Goal: Complete application form: Complete application form

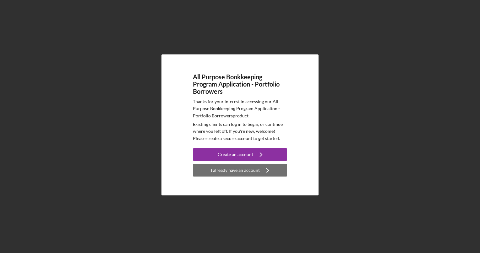
click at [233, 167] on div "I already have an account" at bounding box center [235, 170] width 49 height 13
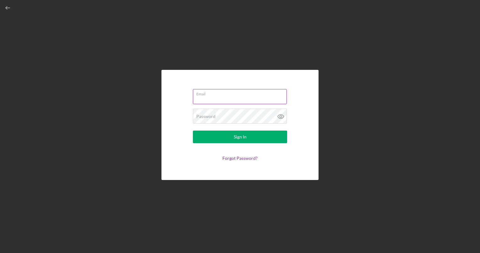
type input "[EMAIL_ADDRESS][DOMAIN_NAME]"
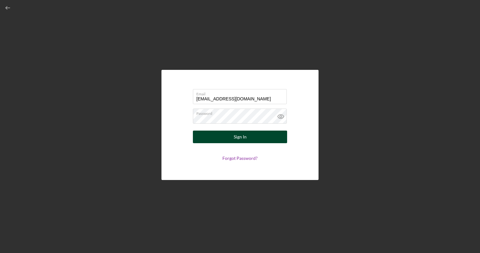
click at [222, 143] on form "Email [EMAIL_ADDRESS][DOMAIN_NAME] Password Sign In Forgot Password?" at bounding box center [240, 124] width 126 height 79
click at [193, 130] on button "Sign In" at bounding box center [240, 136] width 94 height 13
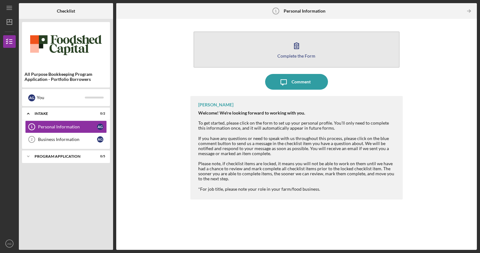
click at [307, 41] on button "Complete the Form Form" at bounding box center [296, 49] width 206 height 36
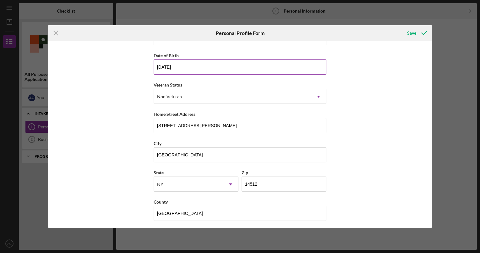
scroll to position [53, 0]
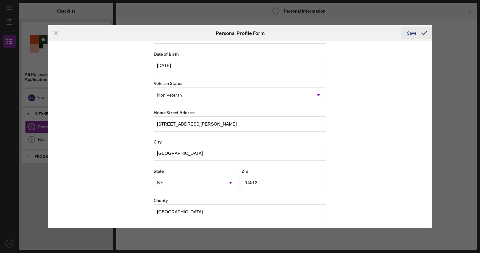
click at [418, 33] on icon "submit" at bounding box center [424, 33] width 16 height 16
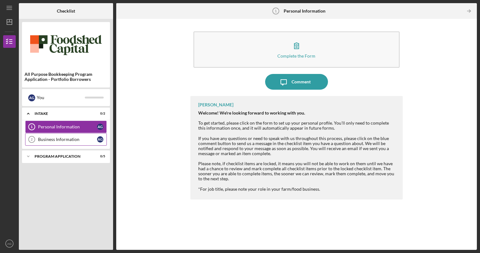
click at [63, 137] on div "Business Information" at bounding box center [67, 139] width 59 height 5
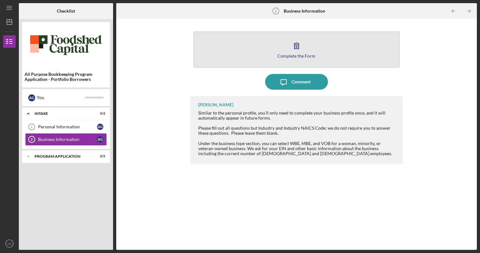
click at [280, 53] on div "Complete the Form" at bounding box center [296, 55] width 38 height 5
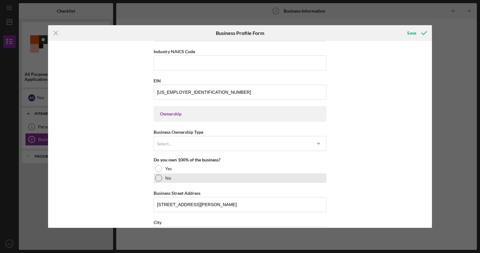
scroll to position [251, 0]
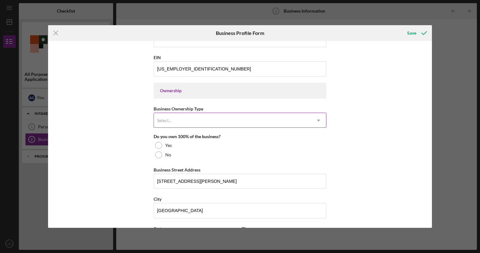
click at [200, 118] on div "Select..." at bounding box center [232, 120] width 157 height 14
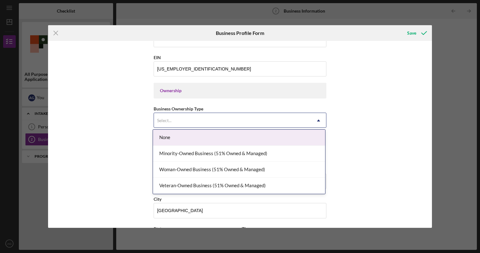
scroll to position [283, 0]
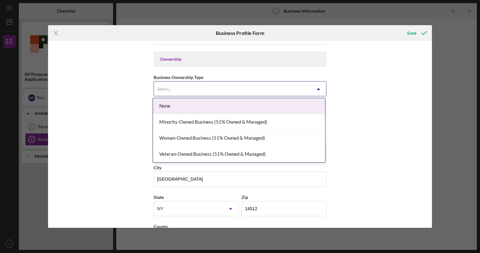
click at [269, 102] on div "None" at bounding box center [239, 106] width 172 height 16
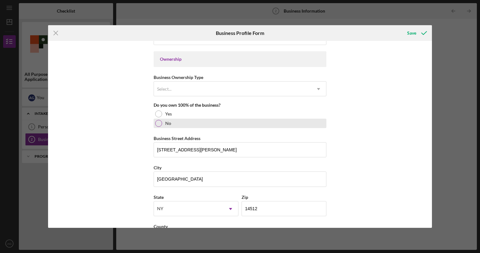
click at [159, 121] on div at bounding box center [158, 123] width 7 height 7
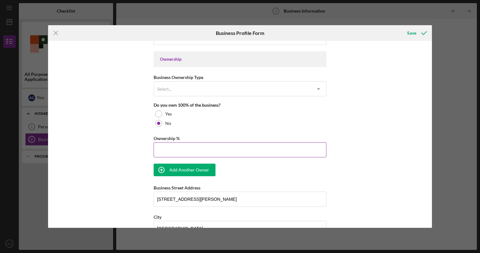
scroll to position [345, 0]
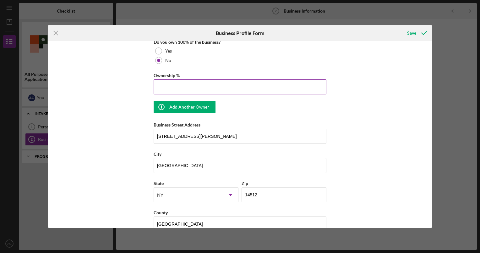
click at [188, 86] on input "Ownership %" at bounding box center [240, 86] width 173 height 15
type input "50.00%"
click at [183, 98] on div "Business Name [PERSON_NAME] Homestead Farm LLC DBA Business Start Date [DATE] L…" at bounding box center [240, 40] width 173 height 685
click at [181, 102] on div "Add Another Owner" at bounding box center [189, 107] width 40 height 13
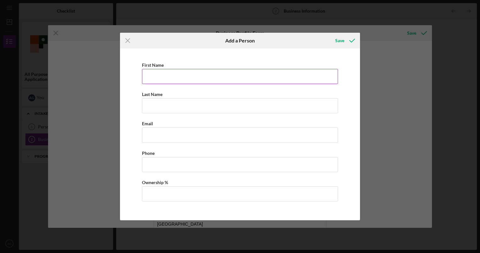
click at [161, 65] on label "First Name" at bounding box center [153, 64] width 22 height 5
click at [161, 69] on input "First Name" at bounding box center [240, 76] width 196 height 15
type input "[PERSON_NAME]"
type input "Grisa"
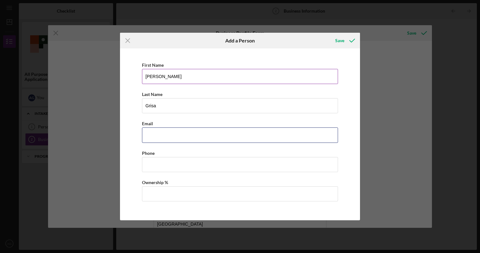
type input "[EMAIL_ADDRESS][DOMAIN_NAME]"
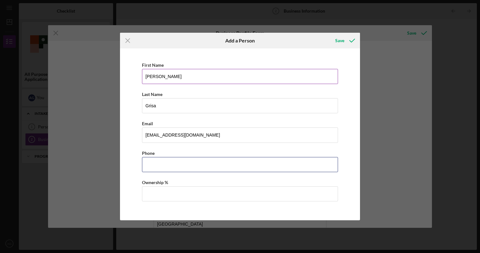
type input "[PHONE_NUMBER]"
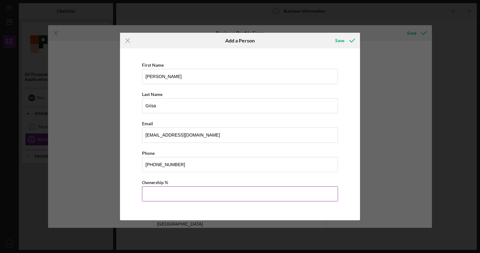
click at [171, 193] on input "Ownership %" at bounding box center [240, 193] width 196 height 15
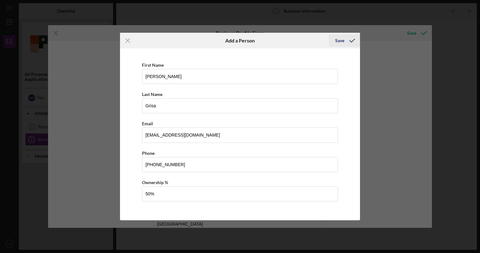
type input "50.00%"
click at [336, 39] on div "Save" at bounding box center [339, 40] width 9 height 13
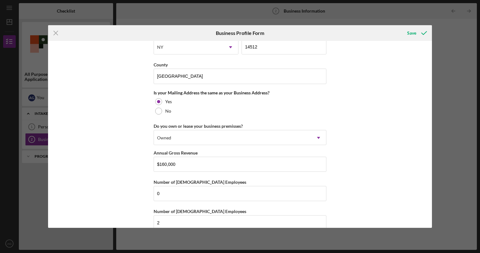
scroll to position [542, 0]
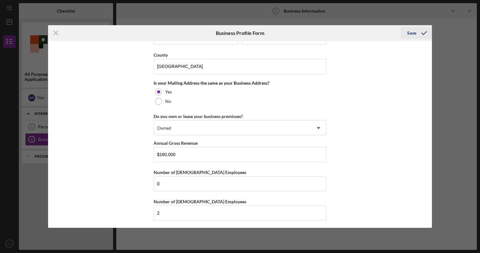
click at [415, 34] on div "Save" at bounding box center [411, 33] width 9 height 13
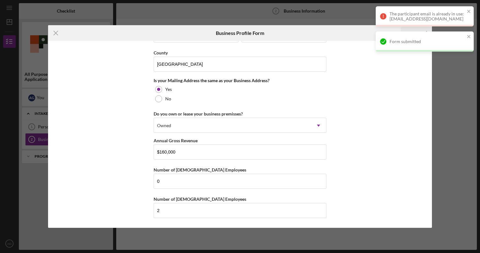
scroll to position [503, 0]
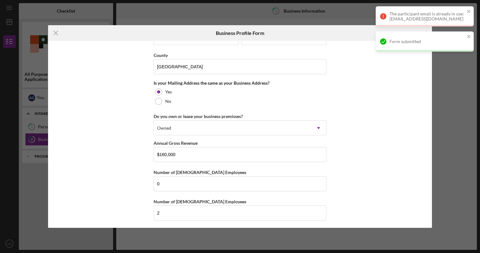
click at [407, 167] on div "Business Name [PERSON_NAME] Homestead Farm LLC DBA Business Start Date [DATE] L…" at bounding box center [240, 134] width 384 height 186
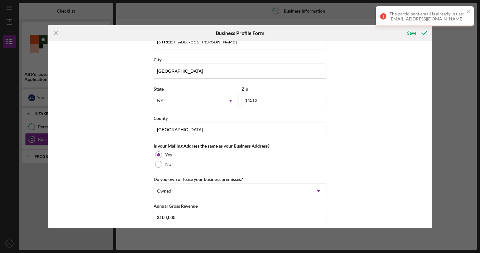
scroll to position [283, 0]
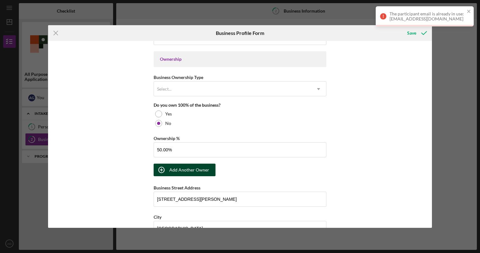
click at [190, 170] on div "Add Another Owner" at bounding box center [189, 169] width 40 height 13
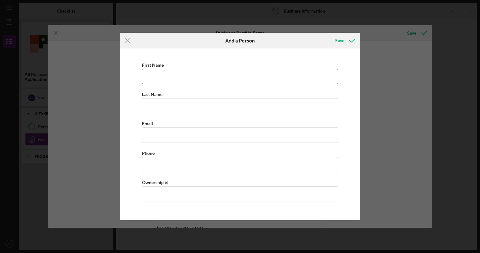
click at [247, 74] on input "First Name" at bounding box center [240, 76] width 196 height 15
type input "[PERSON_NAME]"
type input "Grisa"
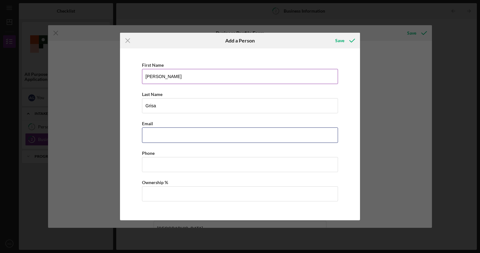
type input "[EMAIL_ADDRESS][DOMAIN_NAME]"
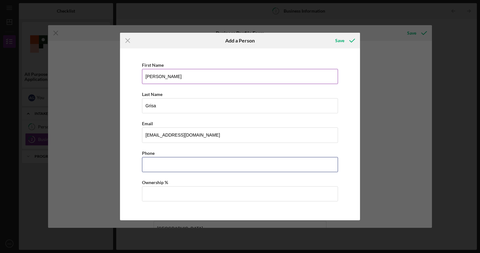
type input "[PHONE_NUMBER]"
type input "50.00%"
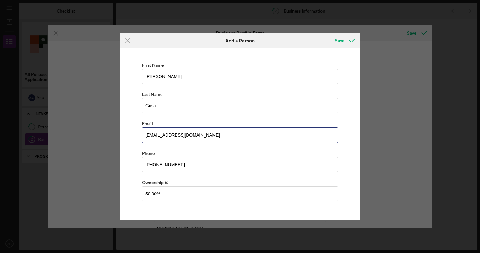
drag, startPoint x: 225, startPoint y: 133, endPoint x: 78, endPoint y: 132, distance: 147.0
click at [78, 132] on div "Icon/Menu Close Add a Person Save First Name [PERSON_NAME] Last Name [PERSON_NA…" at bounding box center [240, 126] width 480 height 253
type input "[EMAIL_ADDRESS][DOMAIN_NAME]"
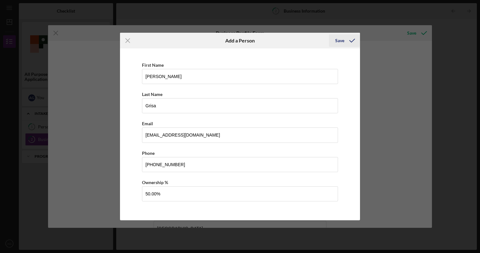
click at [345, 44] on icon "button" at bounding box center [352, 41] width 16 height 16
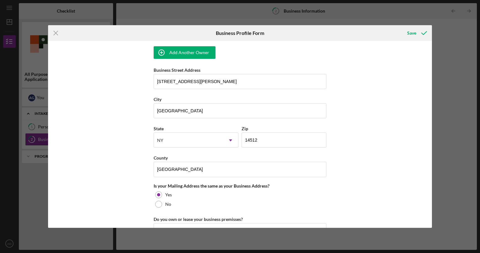
scroll to position [542, 0]
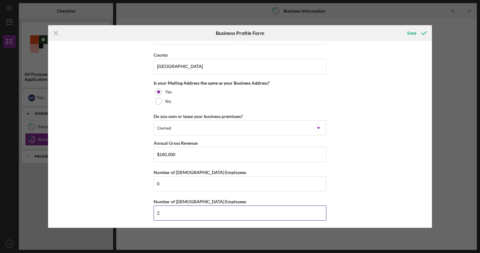
drag, startPoint x: 170, startPoint y: 207, endPoint x: 143, endPoint y: 211, distance: 26.7
click at [143, 211] on div "Business Name [PERSON_NAME] Homestead Farm LLC DBA Business Start Date [DATE] L…" at bounding box center [240, 134] width 384 height 186
type input "0"
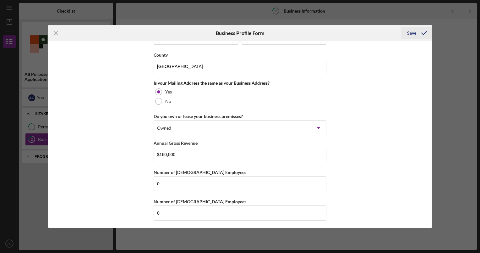
click at [414, 34] on div "Save" at bounding box center [411, 33] width 9 height 13
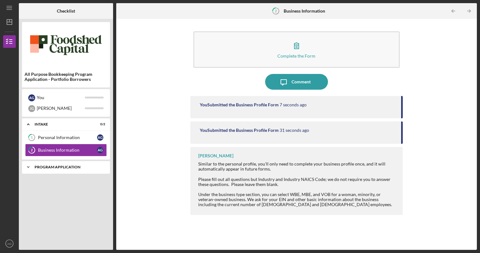
click at [62, 168] on div "Program Application" at bounding box center [69, 167] width 68 height 4
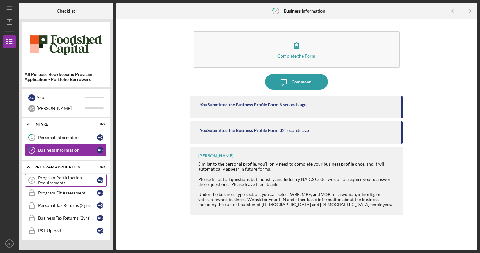
click at [73, 177] on div "Program Participation Requirements" at bounding box center [67, 180] width 59 height 10
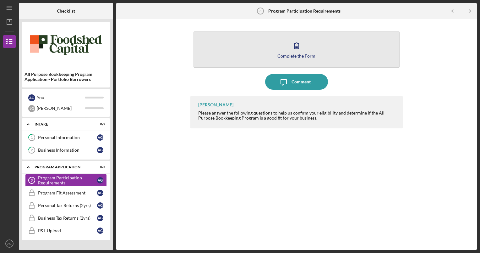
click at [300, 55] on div "Complete the Form" at bounding box center [296, 55] width 38 height 5
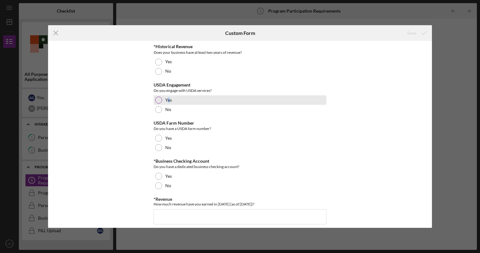
click at [169, 100] on label "Yes" at bounding box center [168, 99] width 7 height 5
drag, startPoint x: 169, startPoint y: 100, endPoint x: 271, endPoint y: 84, distance: 103.7
click at [271, 84] on div "USDA Engagement" at bounding box center [240, 84] width 173 height 5
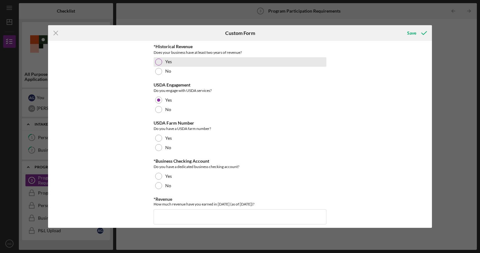
click at [167, 62] on label "Yes" at bounding box center [168, 61] width 7 height 5
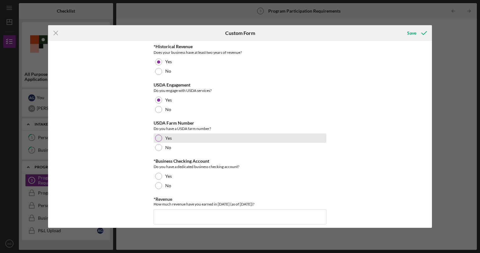
click at [162, 140] on div "Yes" at bounding box center [240, 137] width 173 height 9
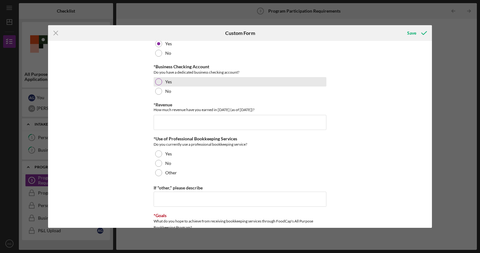
click at [168, 81] on label "Yes" at bounding box center [168, 81] width 7 height 5
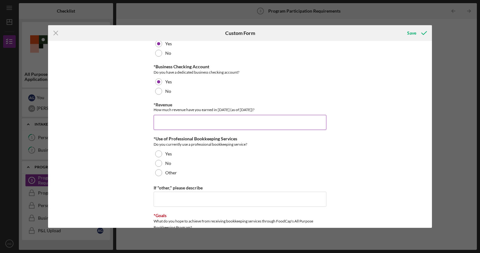
click at [193, 124] on input "*Revenue" at bounding box center [240, 122] width 173 height 15
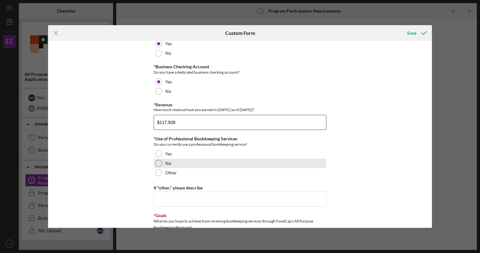
type input "$117,928"
click at [162, 160] on div "No" at bounding box center [240, 162] width 173 height 9
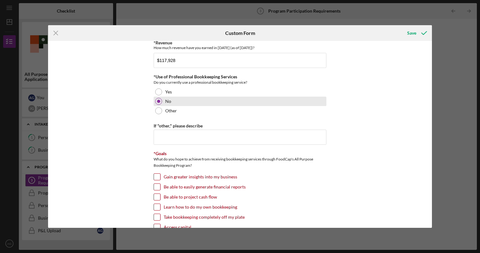
scroll to position [157, 0]
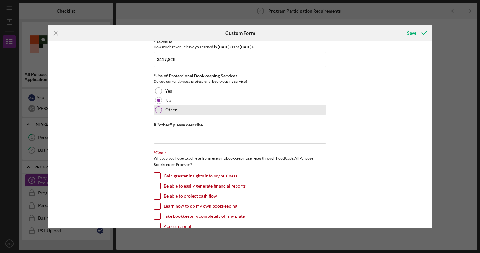
click at [167, 110] on label "Other" at bounding box center [171, 109] width 12 height 5
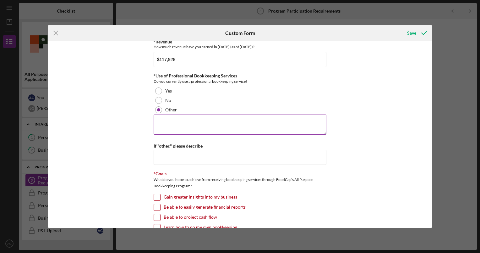
click at [170, 125] on textarea at bounding box center [240, 124] width 173 height 20
type textarea "Tax accountant only"
drag, startPoint x: 210, startPoint y: 128, endPoint x: 135, endPoint y: 114, distance: 76.3
click at [135, 114] on div "*Historical Revenue Does your business have at least two years of revenue? Yes …" at bounding box center [240, 134] width 384 height 186
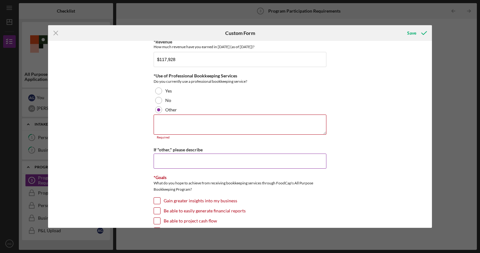
click at [171, 153] on input "If "other," please describe" at bounding box center [240, 160] width 173 height 15
paste input "Tax accountant only"
type input "Tax accountant only"
click at [170, 124] on textarea at bounding box center [240, 124] width 173 height 20
paste textarea "Tax accountant only"
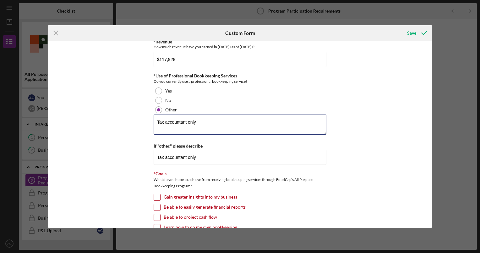
type textarea "Tax accountant only"
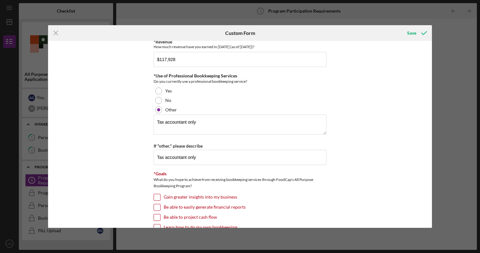
click at [387, 142] on div "*Historical Revenue Does your business have at least two years of revenue? Yes …" at bounding box center [240, 134] width 384 height 186
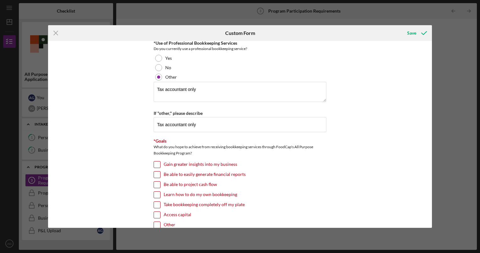
scroll to position [220, 0]
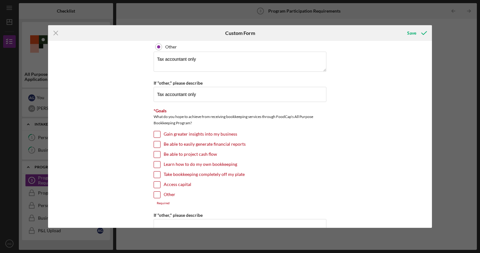
click at [157, 136] on input "Gain greater insights into my business" at bounding box center [157, 134] width 6 height 6
checkbox input "true"
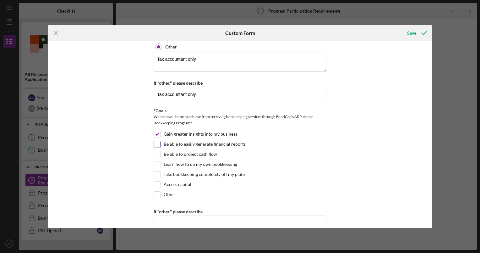
click at [198, 143] on label "Be able to easily generate financial reports" at bounding box center [205, 144] width 82 height 6
click at [160, 143] on input "Be able to easily generate financial reports" at bounding box center [157, 144] width 6 height 6
checkbox input "true"
click at [196, 151] on label "Be able to project cash flow" at bounding box center [190, 154] width 53 height 6
click at [160, 151] on input "Be able to project cash flow" at bounding box center [157, 154] width 6 height 6
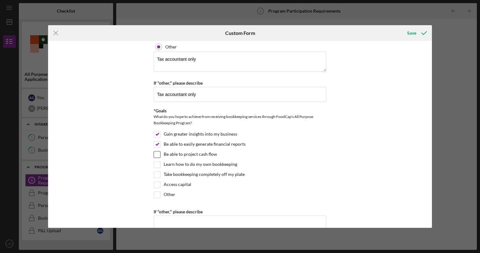
checkbox input "true"
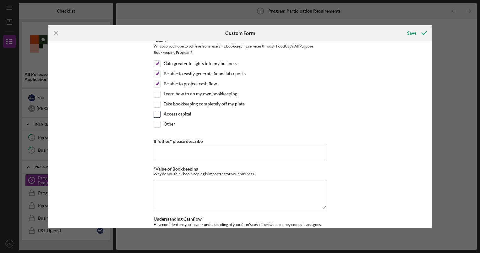
scroll to position [334, 0]
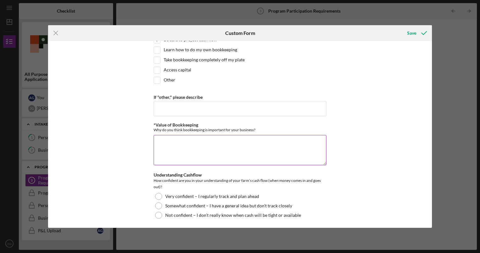
click at [223, 144] on textarea "*Value of Bookkeeping" at bounding box center [240, 150] width 173 height 30
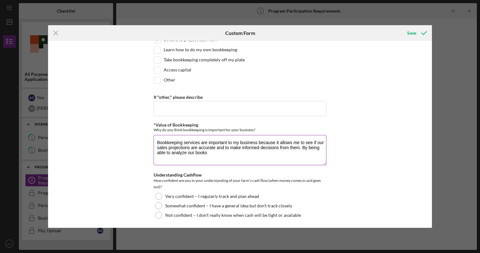
click at [228, 150] on textarea "Bookkeeping services are important to my business because it allows me to see i…" at bounding box center [240, 150] width 173 height 30
click at [320, 154] on textarea "Bookkeeping services are important to my business because it allows me to see i…" at bounding box center [240, 150] width 173 height 30
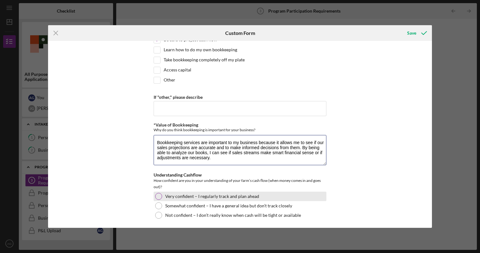
type textarea "Bookkeeping services are important to my business because it allows me to see i…"
click at [198, 197] on div "Very confident – I regularly track and plan ahead" at bounding box center [240, 195] width 173 height 9
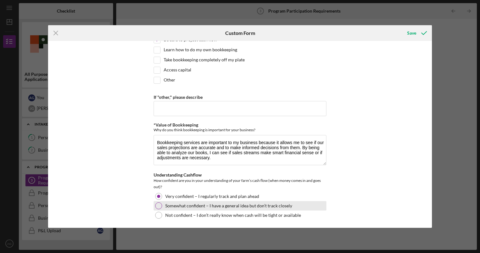
click at [194, 205] on label "Somewhat confident – I have a general idea but don’t track closely" at bounding box center [228, 205] width 127 height 5
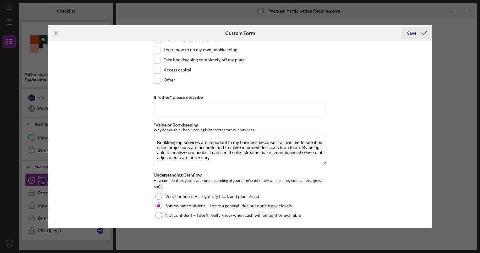
click at [427, 34] on icon "submit" at bounding box center [424, 33] width 16 height 16
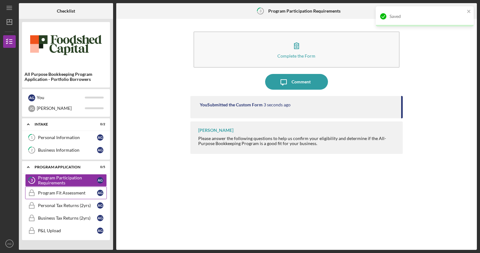
click at [76, 192] on div "Program Fit Assessment" at bounding box center [67, 192] width 59 height 5
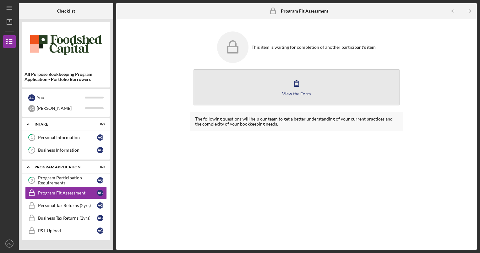
click at [275, 92] on button "View the Form Form" at bounding box center [296, 87] width 206 height 36
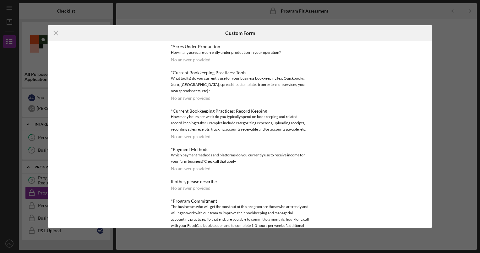
click at [195, 62] on div "No answer provided" at bounding box center [191, 59] width 40 height 5
click at [204, 46] on div "*Acres Under Production" at bounding box center [240, 46] width 138 height 5
click at [476, 72] on div "Icon/Menu Close Custom Form *Acres Under Production How many acres are currentl…" at bounding box center [240, 126] width 480 height 253
drag, startPoint x: 471, startPoint y: 72, endPoint x: 438, endPoint y: 73, distance: 32.4
click at [470, 72] on div "Icon/Menu Close Custom Form *Acres Under Production How many acres are currentl…" at bounding box center [240, 126] width 480 height 253
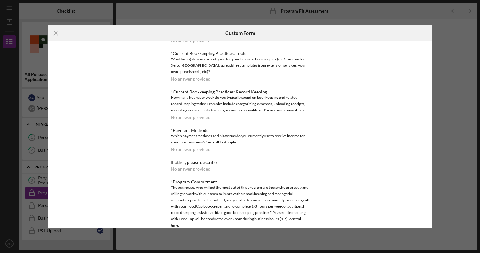
scroll to position [30, 0]
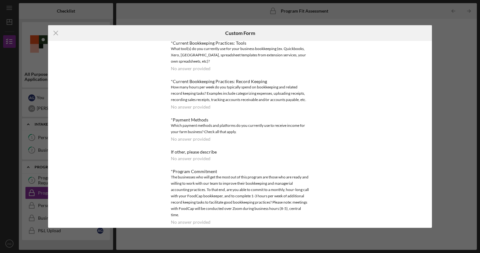
click at [424, 106] on div "*Acres Under Production How many acres are currently under production in your o…" at bounding box center [240, 134] width 384 height 186
click at [52, 33] on icon "Icon/Menu Close" at bounding box center [56, 33] width 16 height 16
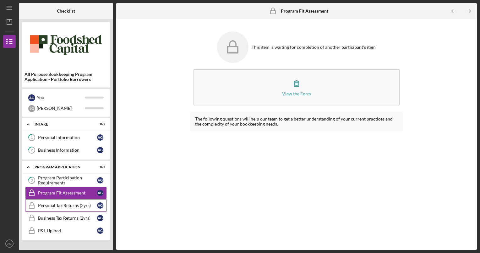
click at [70, 209] on link "Personal Tax Returns (2yrs) Personal Tax Returns (2yrs) A G" at bounding box center [66, 205] width 82 height 13
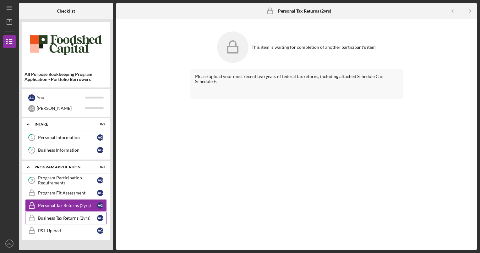
click at [72, 216] on div "Business Tax Returns (2yrs)" at bounding box center [67, 217] width 59 height 5
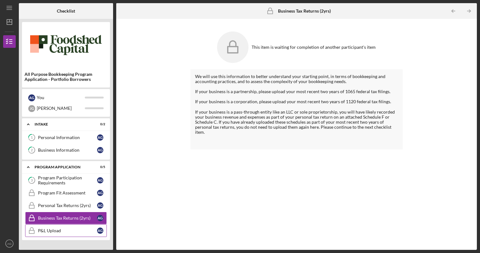
click at [70, 224] on link "P&L Upload P&L Upload A G" at bounding box center [66, 230] width 82 height 13
